Goal: Find specific page/section: Find specific page/section

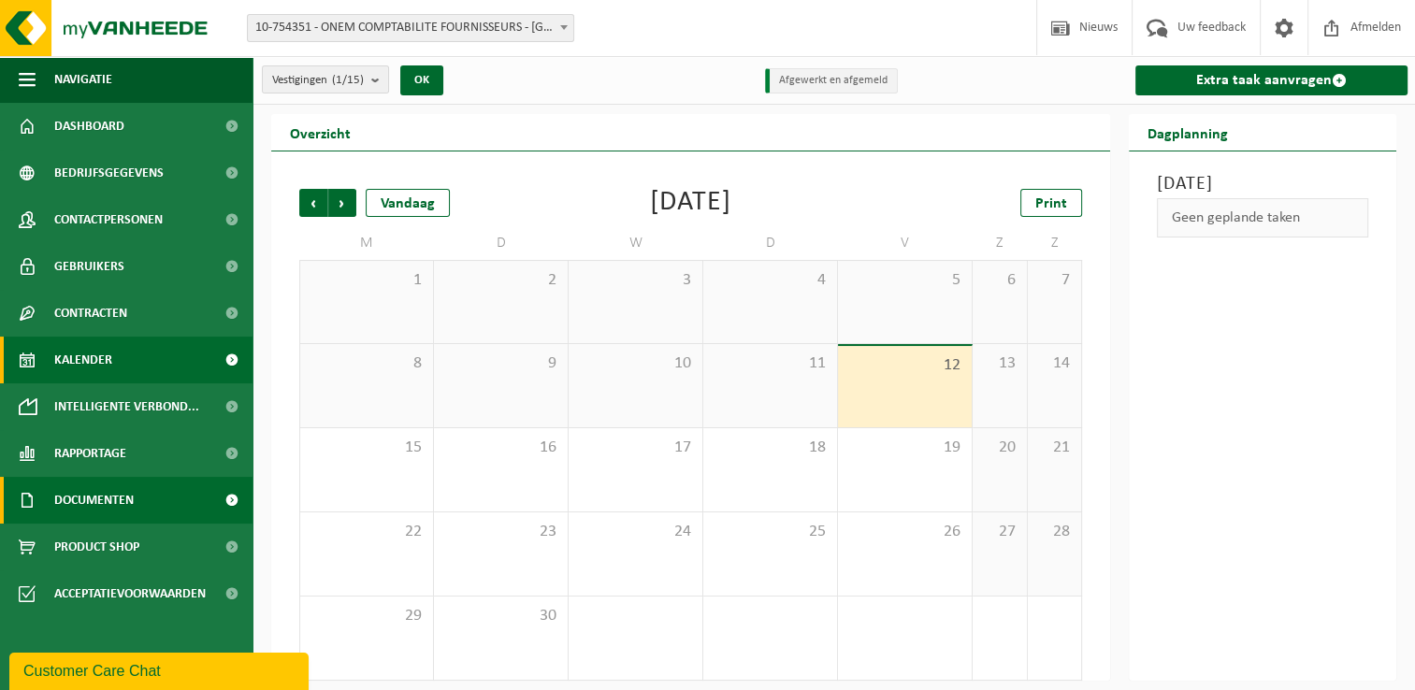
click at [137, 500] on link "Documenten" at bounding box center [126, 500] width 253 height 47
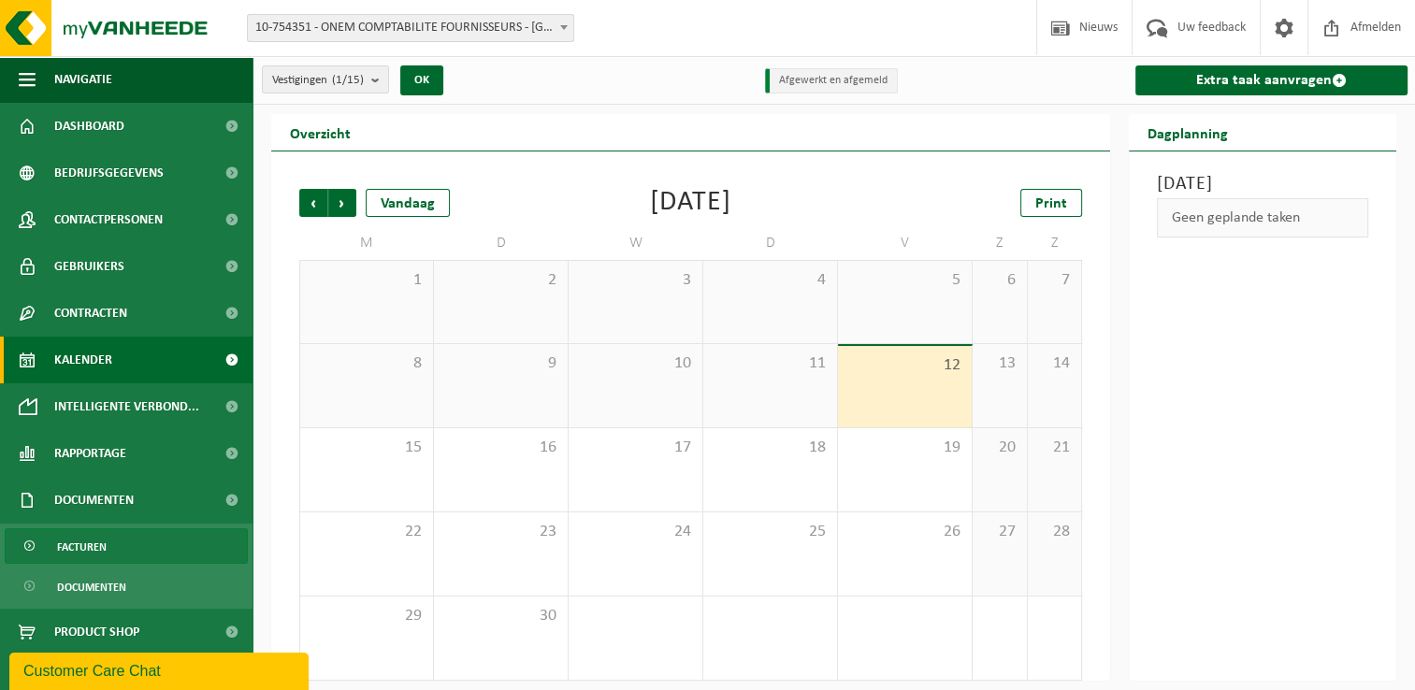
click at [113, 549] on link "Facturen" at bounding box center [126, 546] width 243 height 36
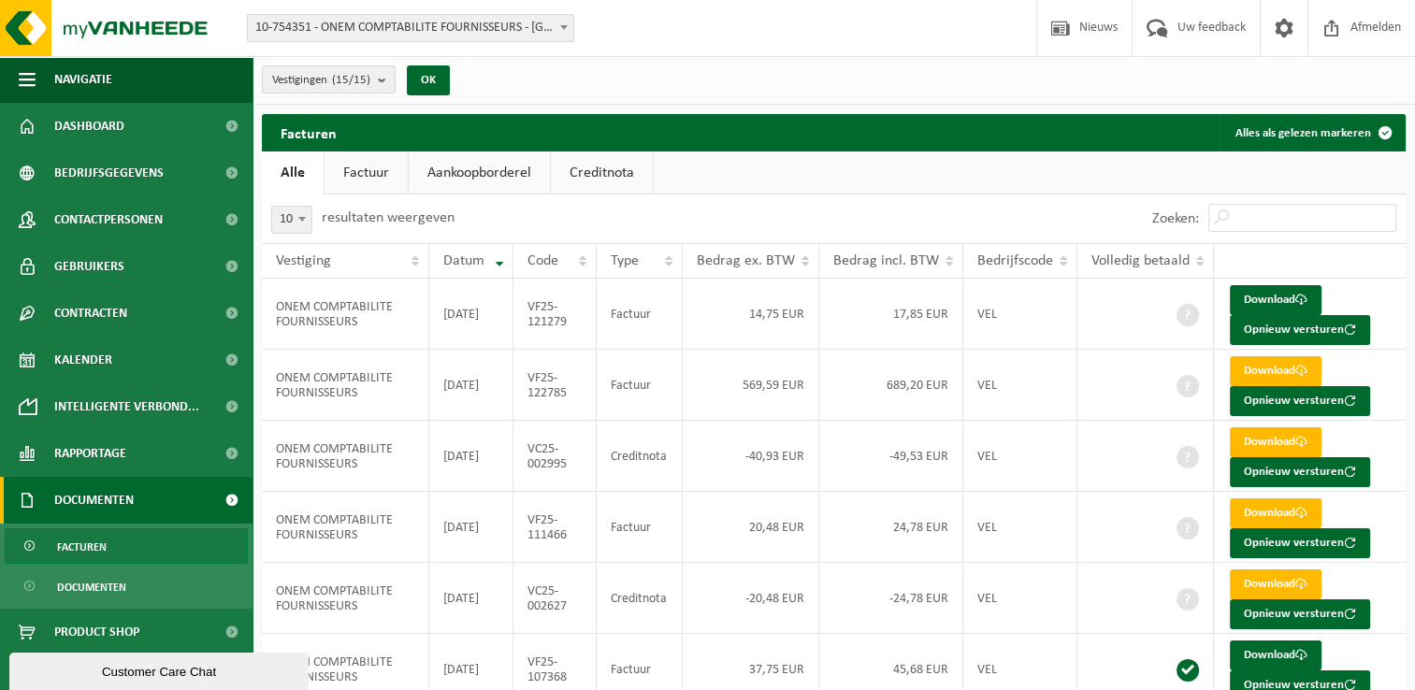
click at [613, 164] on link "Creditnota" at bounding box center [602, 173] width 102 height 43
